Goal: Task Accomplishment & Management: Manage account settings

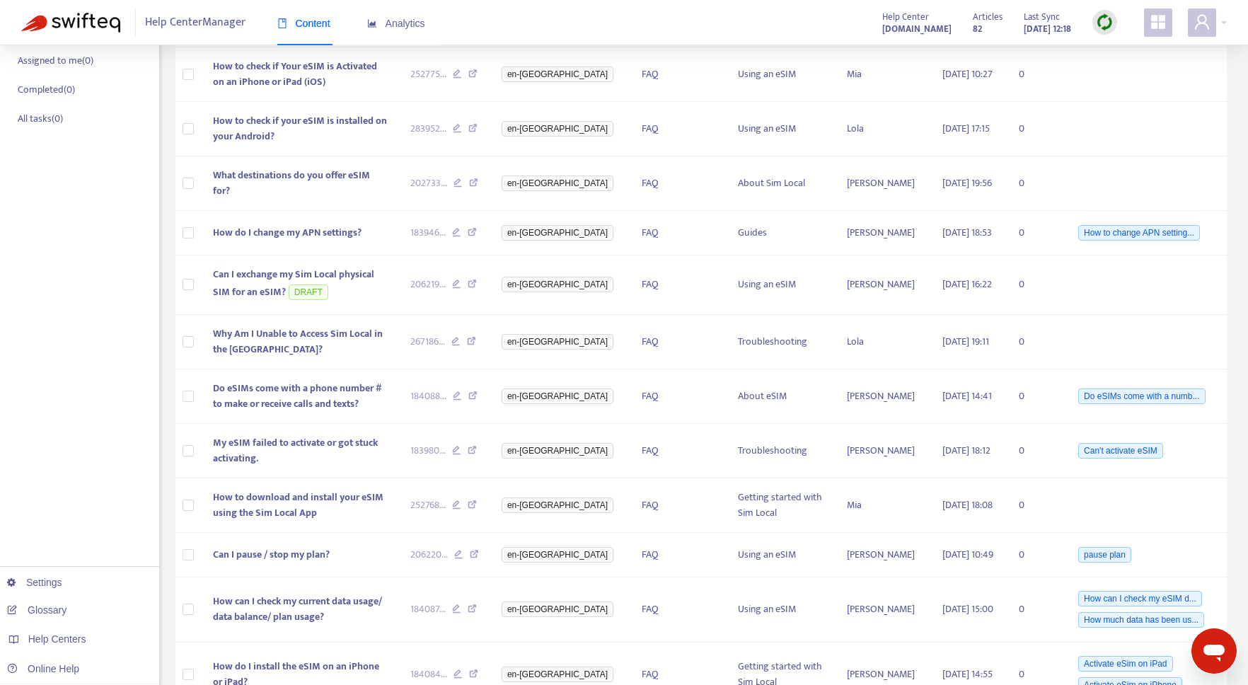
scroll to position [287, 0]
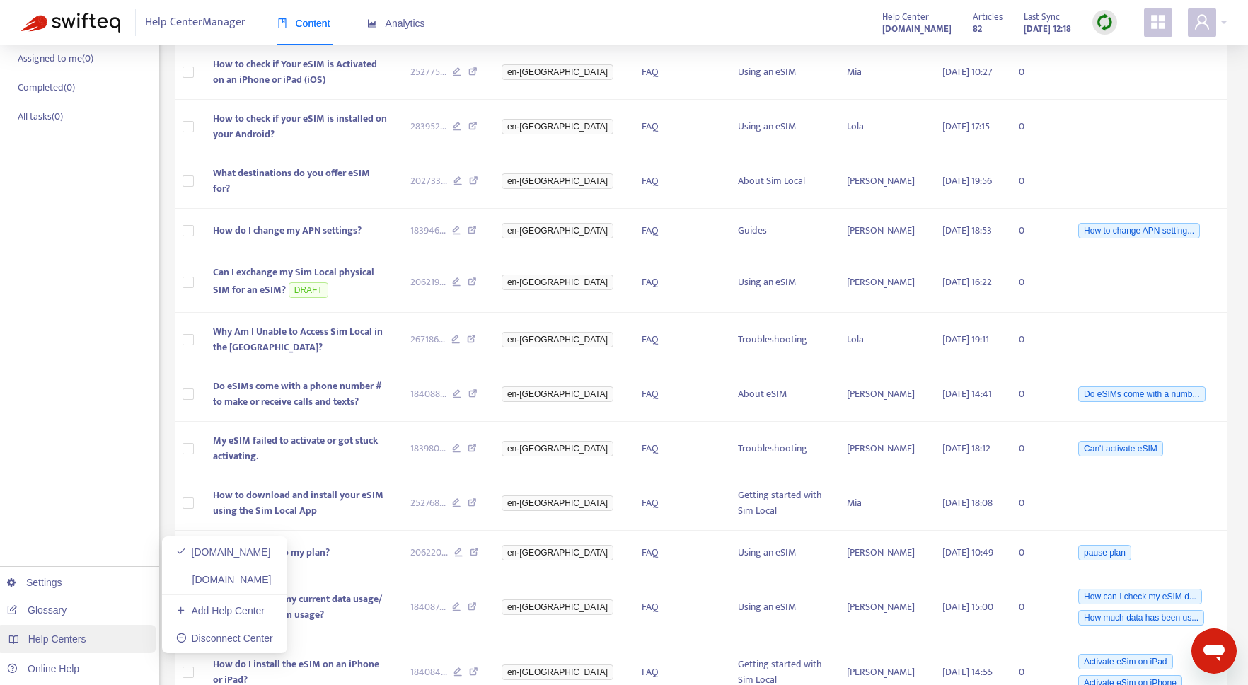
click at [81, 639] on span "Help Centers" at bounding box center [57, 638] width 58 height 11
click at [205, 581] on link "[DOMAIN_NAME]" at bounding box center [224, 579] width 96 height 11
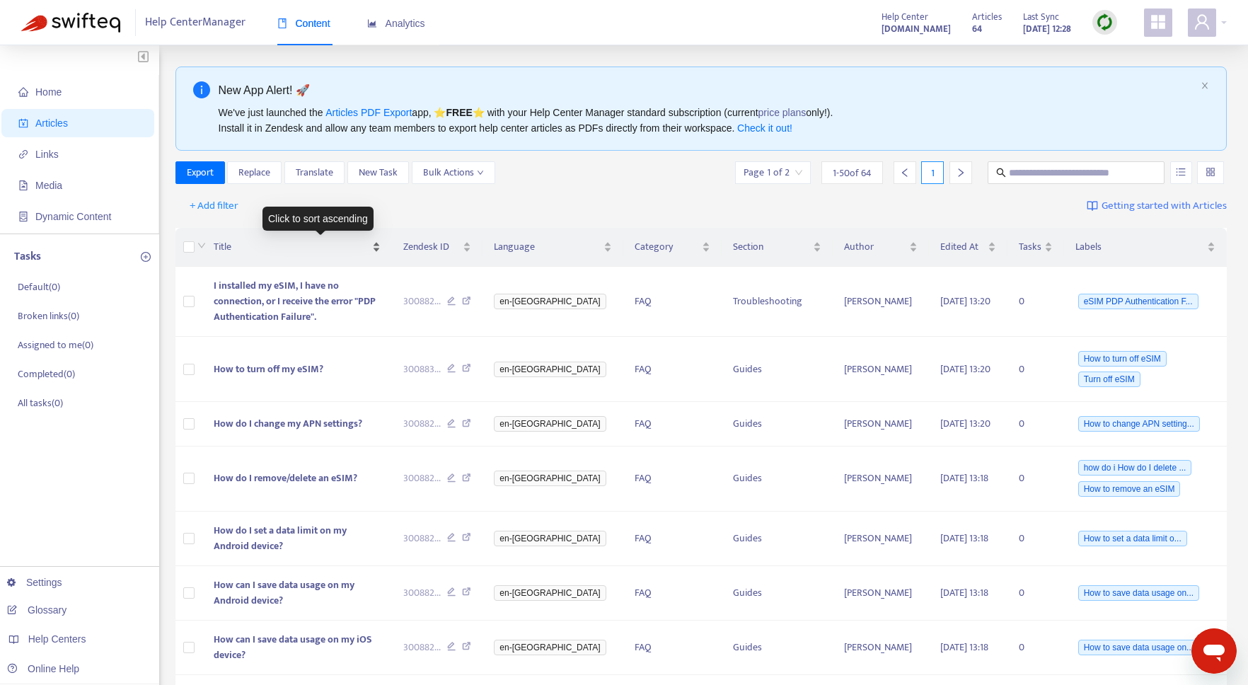
click at [267, 245] on span "Title" at bounding box center [292, 247] width 156 height 16
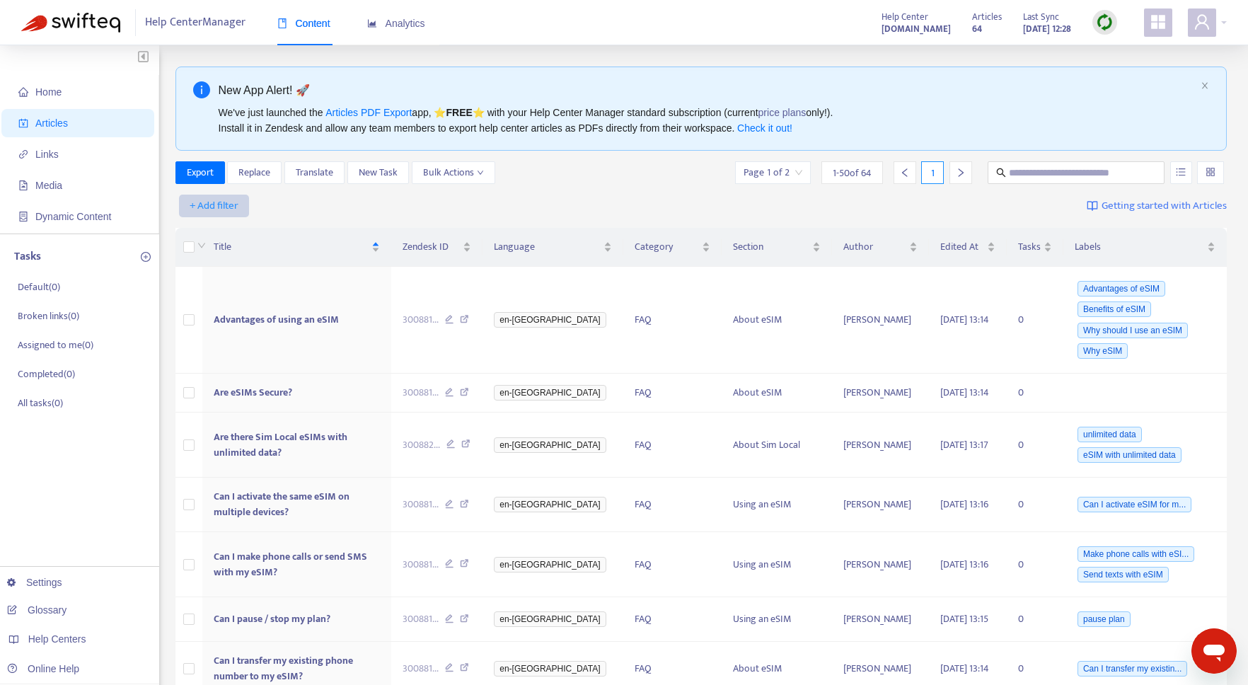
click at [223, 202] on span "+ Add filter" at bounding box center [214, 205] width 49 height 17
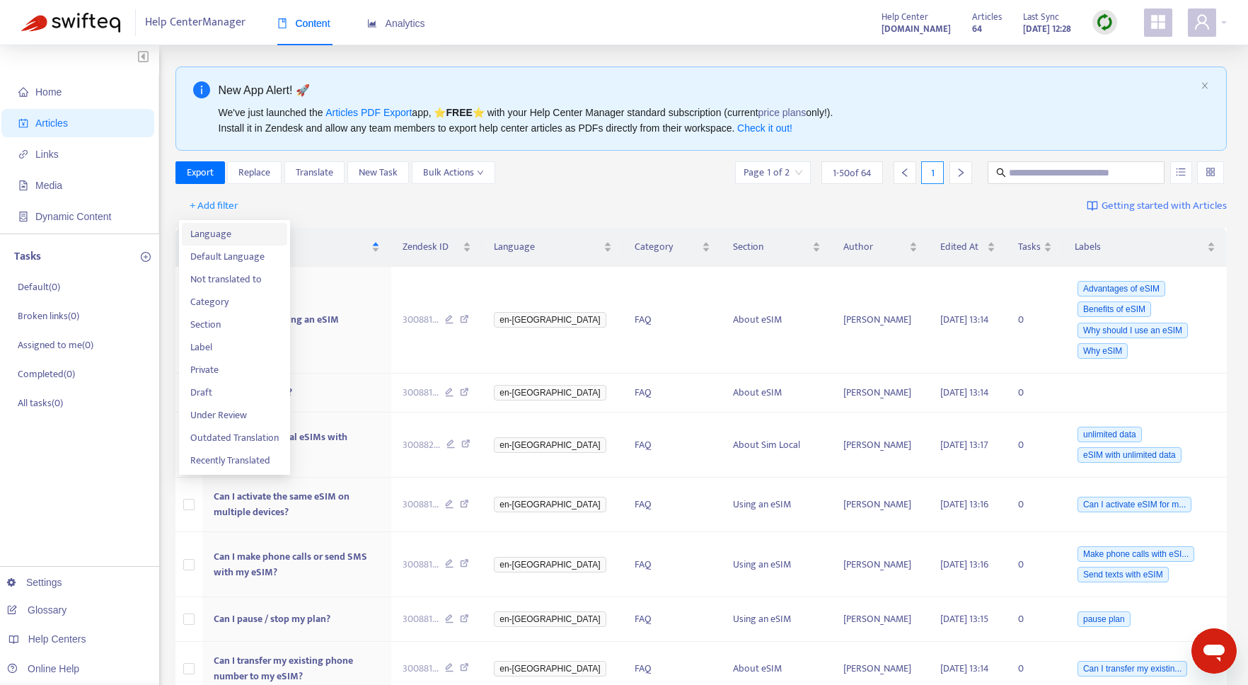
click at [231, 238] on span "Language" at bounding box center [234, 234] width 88 height 16
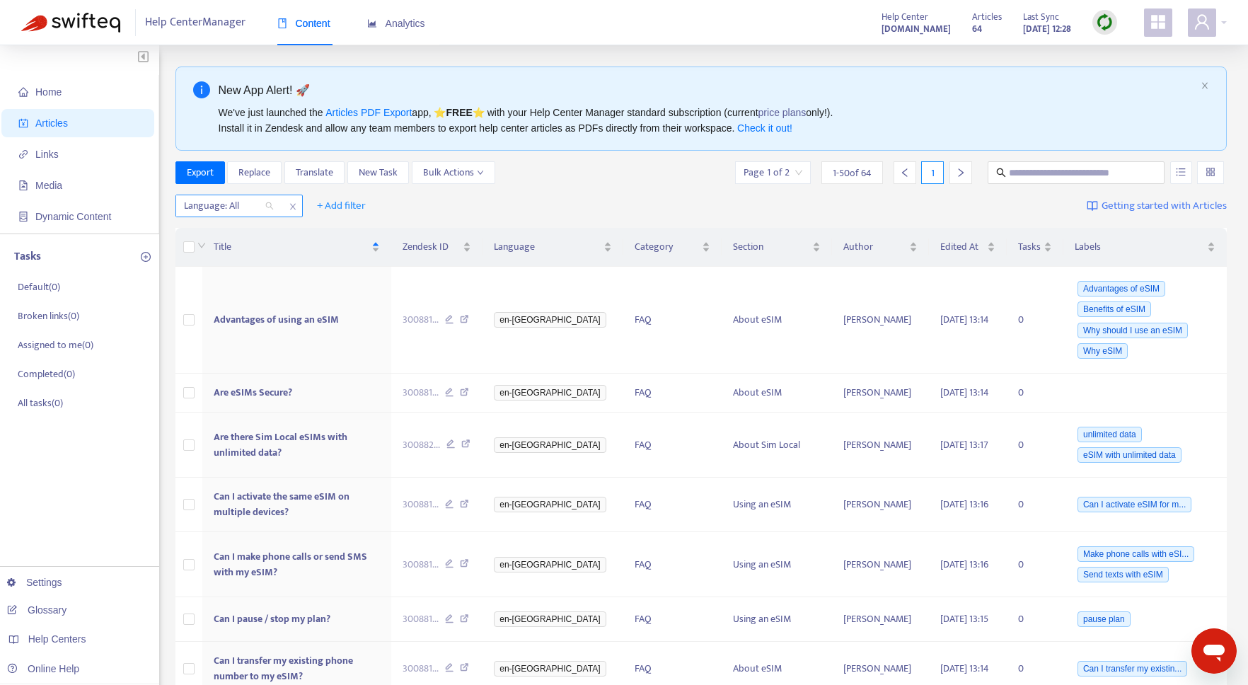
click at [267, 209] on div "Language: All" at bounding box center [228, 205] width 105 height 21
click at [396, 211] on div "Language: All + Add filter Getting started with Articles" at bounding box center [701, 206] width 1052 height 33
click at [888, 27] on strong "[DOMAIN_NAME]" at bounding box center [916, 29] width 69 height 16
click at [0, 0] on div "Help Center Manager Content Analytics Help Center [DOMAIN_NAME] Articles 64 Las…" at bounding box center [624, 22] width 1248 height 45
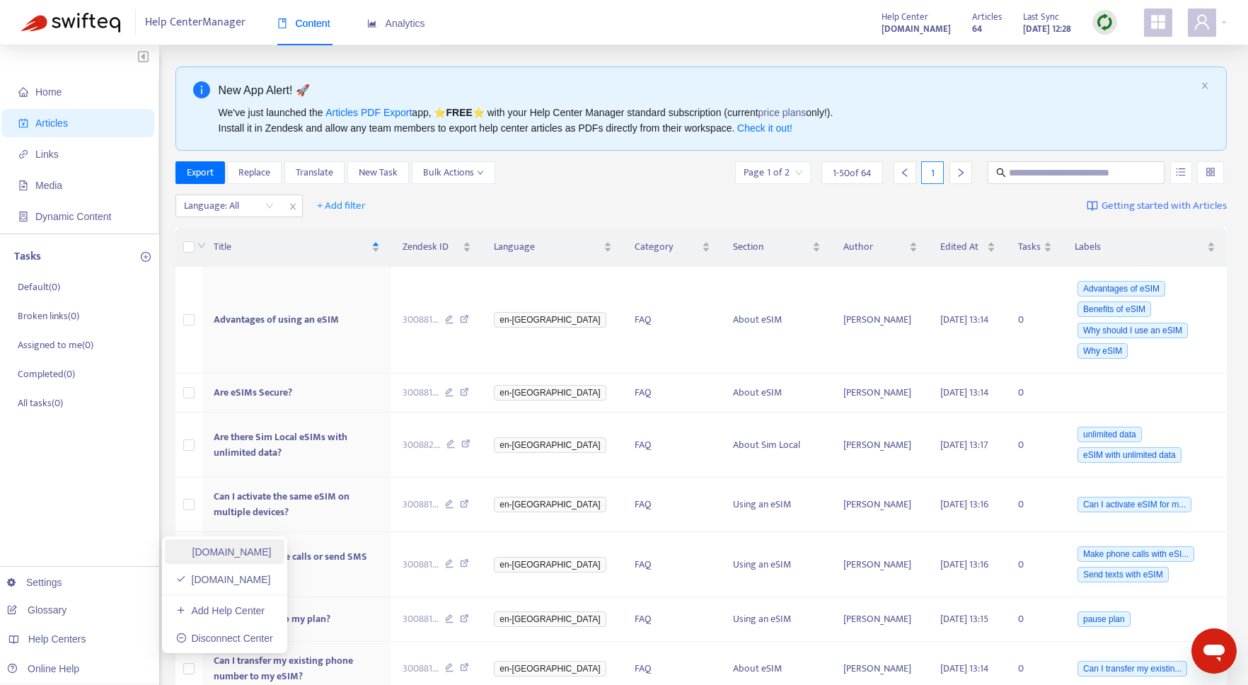
click at [238, 548] on link "[DOMAIN_NAME]" at bounding box center [224, 551] width 96 height 11
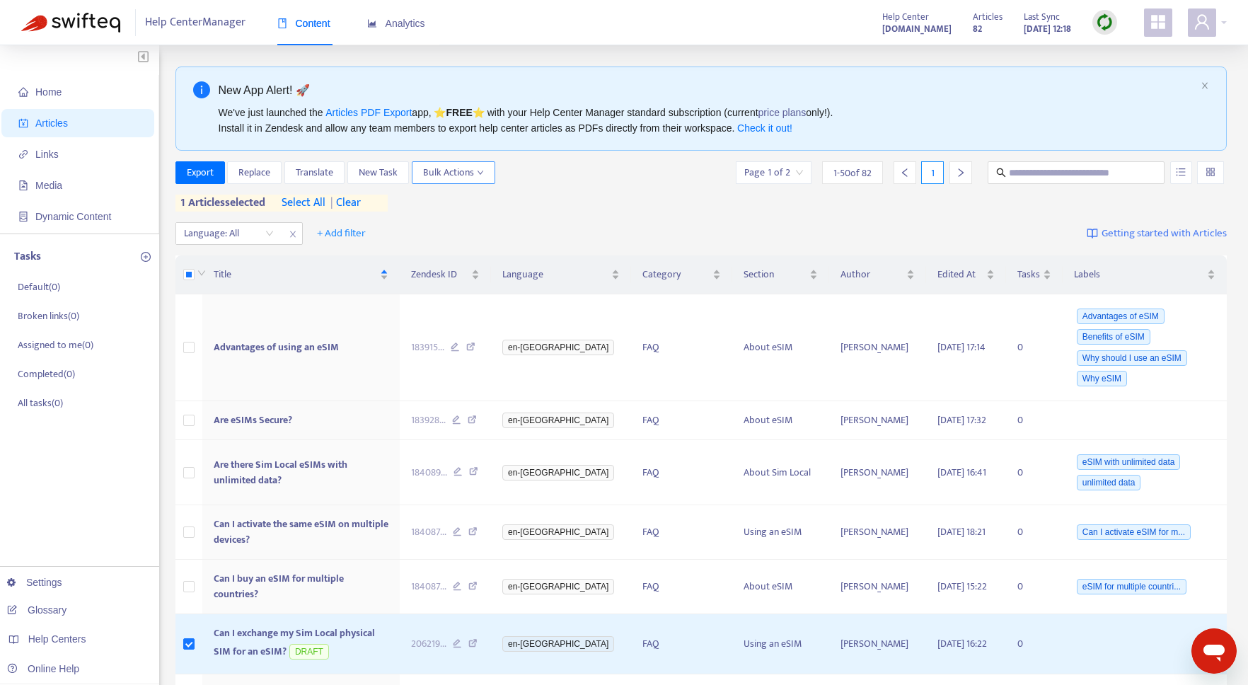
click at [466, 168] on span "Bulk Actions" at bounding box center [453, 173] width 61 height 16
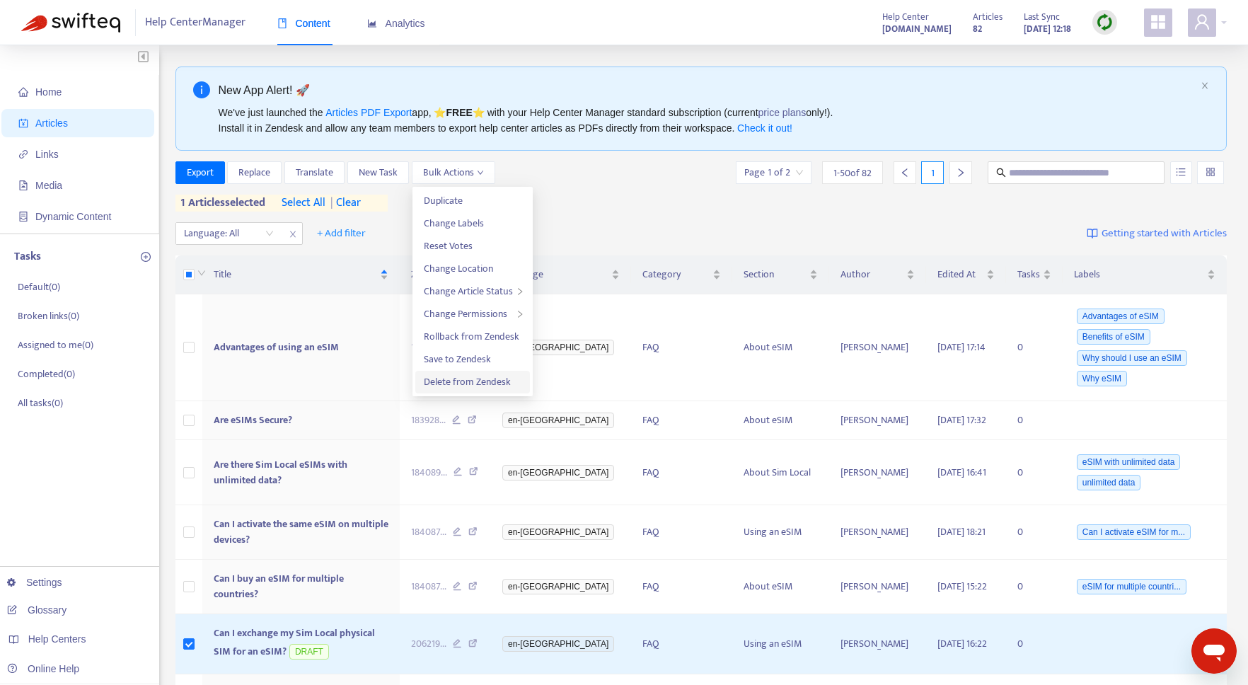
click at [453, 381] on span "Delete from Zendesk" at bounding box center [467, 382] width 87 height 16
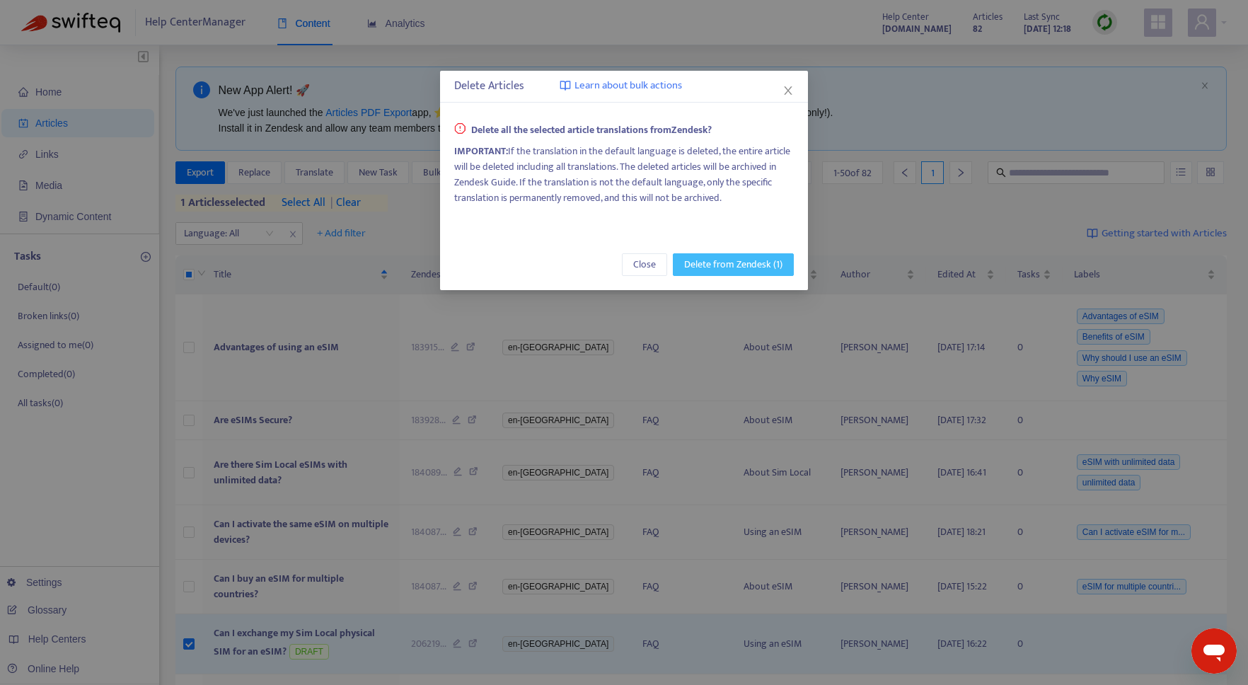
click at [710, 270] on span "Delete from Zendesk (1)" at bounding box center [733, 265] width 98 height 16
